Goal: Check status: Check status

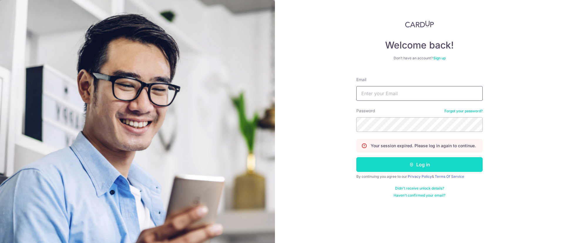
type input "[EMAIL_ADDRESS][DOMAIN_NAME]"
click at [409, 166] on icon "submit" at bounding box center [411, 164] width 5 height 5
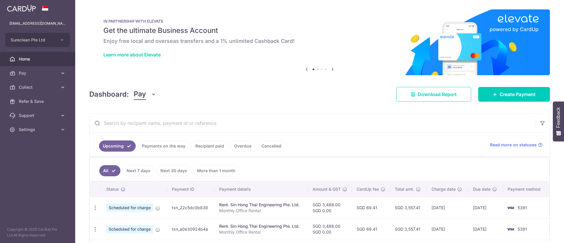
click at [177, 126] on input "text" at bounding box center [313, 123] width 446 height 19
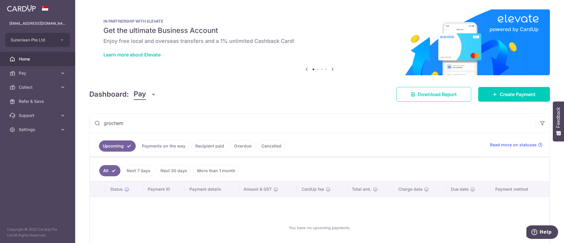
type input "grochem"
click at [210, 146] on link "Recipient paid" at bounding box center [209, 145] width 36 height 11
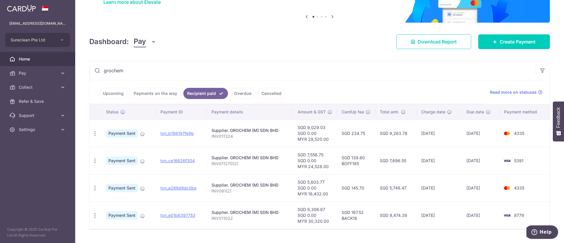
scroll to position [67, 0]
